Goal: Browse casually: Explore the website without a specific task or goal

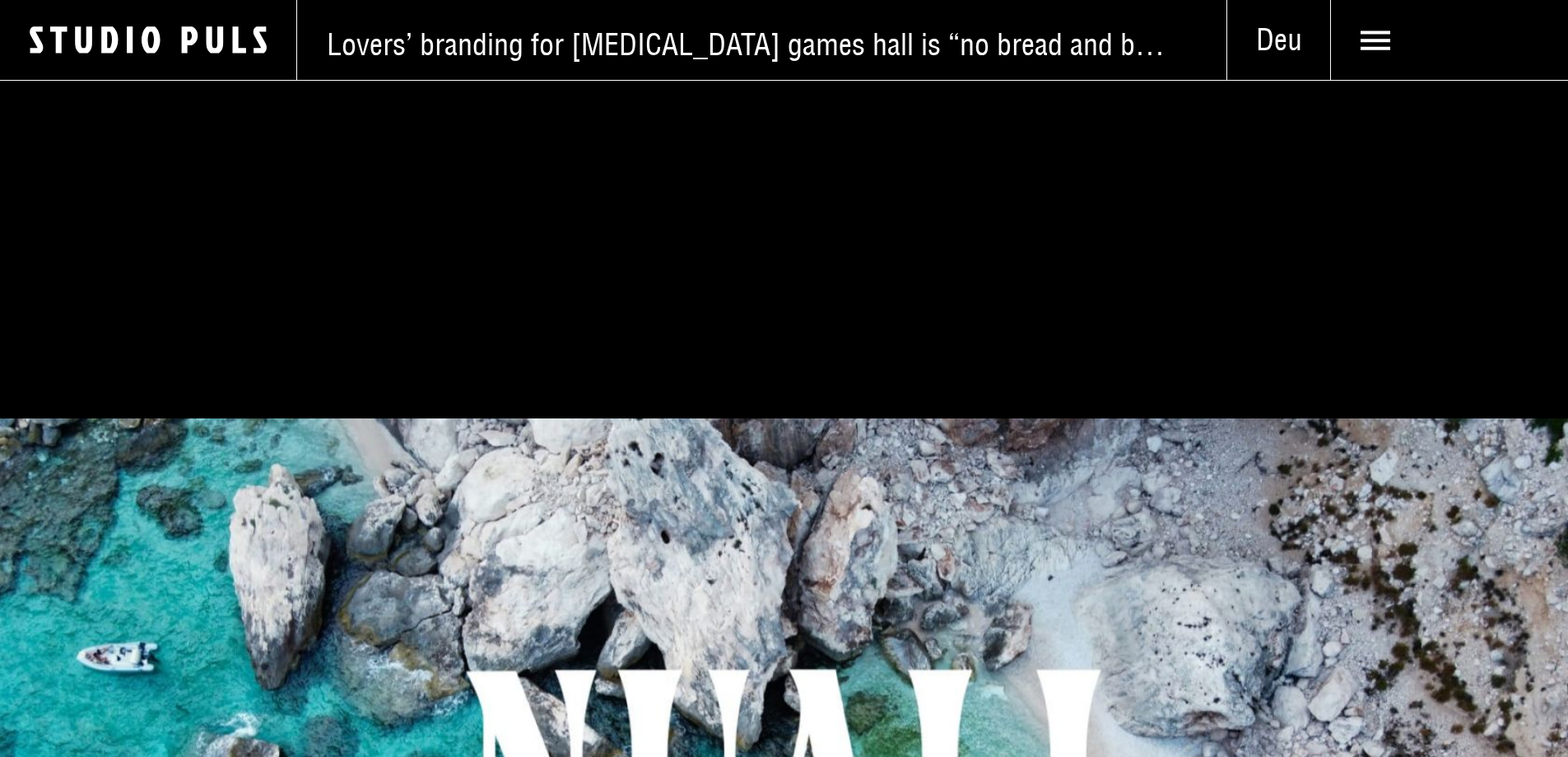
drag, startPoint x: 1007, startPoint y: 644, endPoint x: 1128, endPoint y: 216, distance: 444.8
click at [1336, 40] on span at bounding box center [1449, 39] width 237 height 80
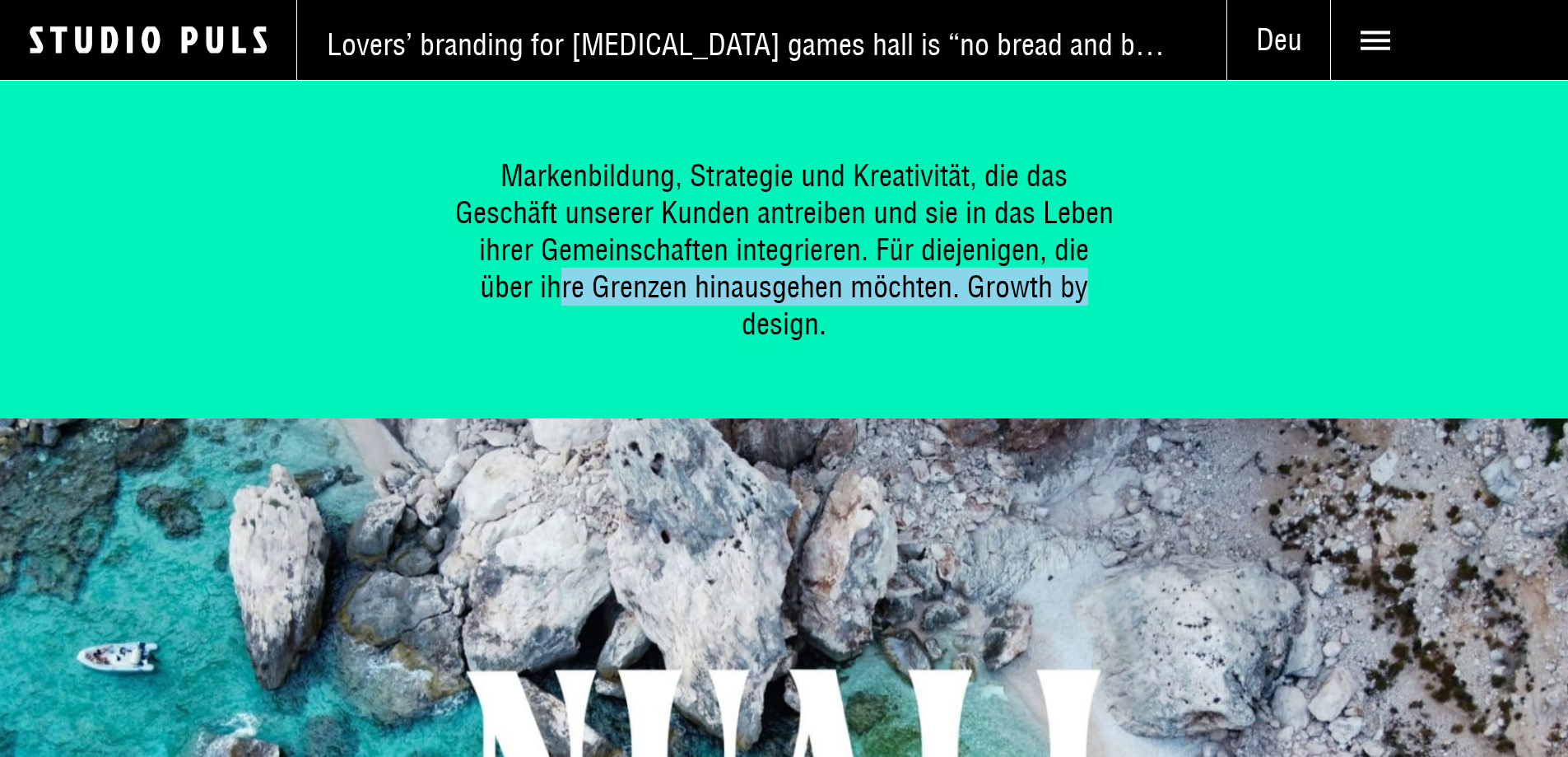
drag, startPoint x: 1247, startPoint y: 291, endPoint x: 532, endPoint y: 286, distance: 715.0
click at [532, 286] on div "Markenbildung, Strategie und Kreativität, die das Geschäft unserer Kunden antre…" at bounding box center [784, 249] width 1235 height 185
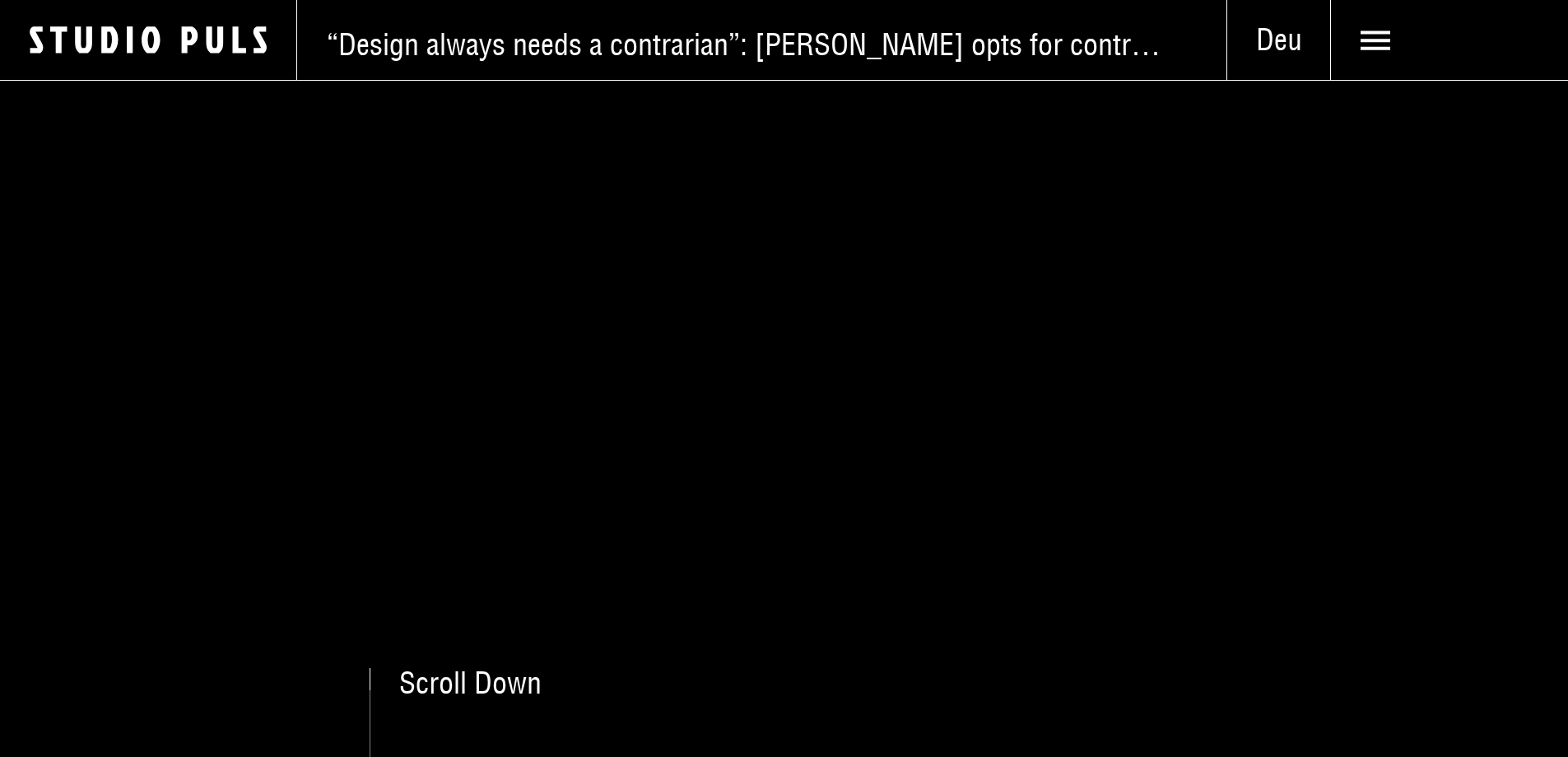
drag, startPoint x: 183, startPoint y: 583, endPoint x: 350, endPoint y: 292, distance: 335.5
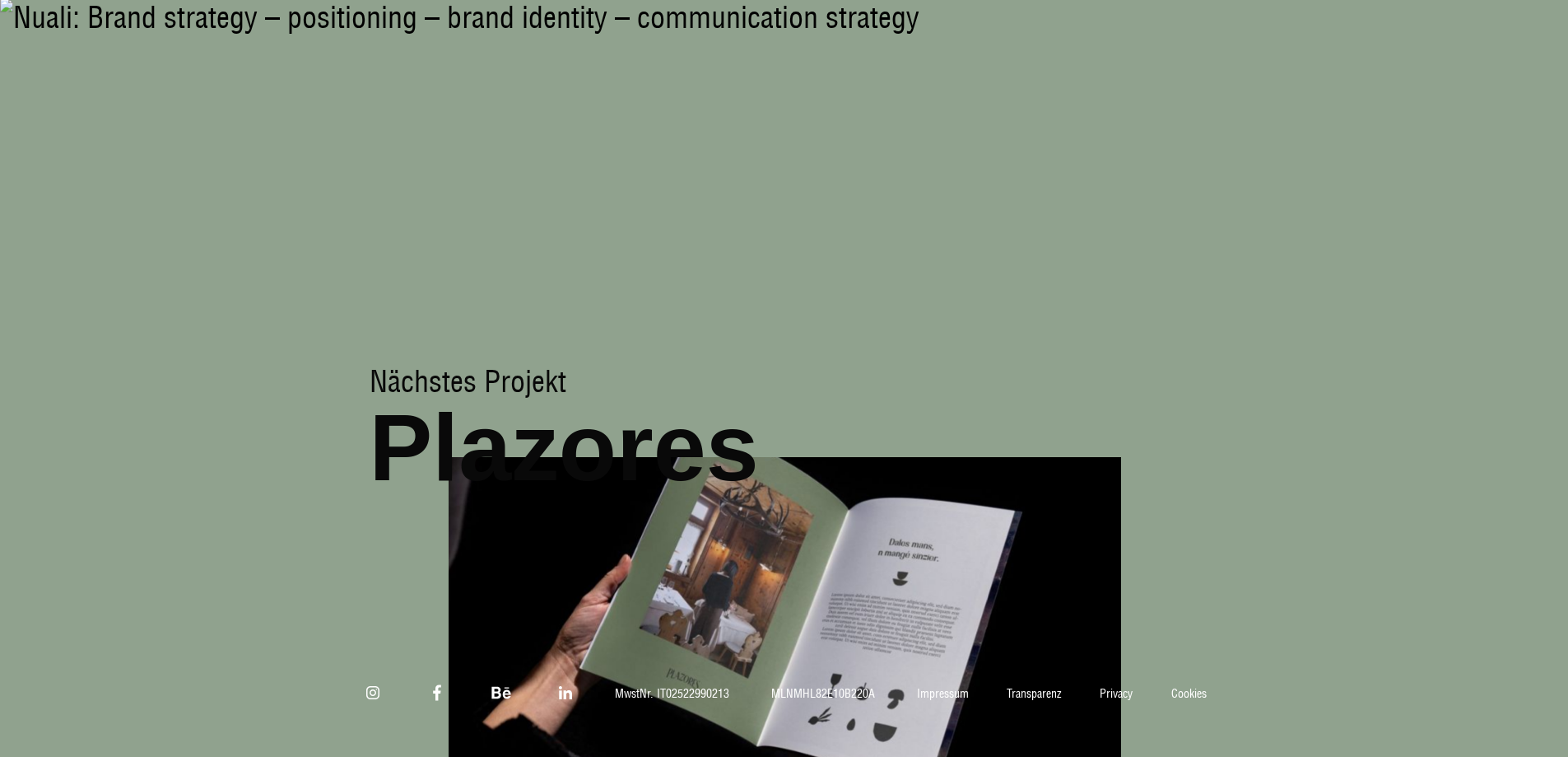
scroll to position [9595, 0]
